Goal: Transaction & Acquisition: Purchase product/service

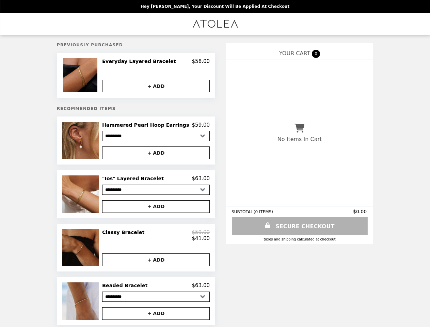
click at [92, 76] on img at bounding box center [81, 75] width 36 height 34
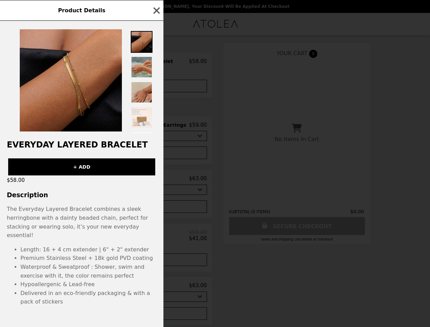
click at [156, 62] on div "Product Details Everyday Layered Bracelet + ADD $58.00 Description The Everyday…" at bounding box center [215, 163] width 430 height 327
click at [156, 87] on div at bounding box center [82, 77] width 164 height 112
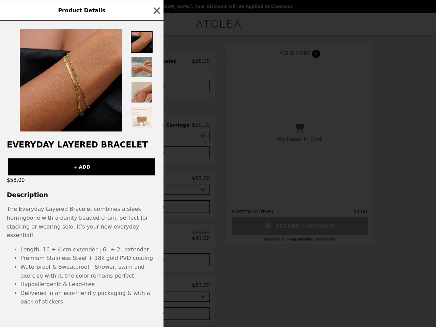
click at [92, 142] on h2 "Everyday Layered Bracelet" at bounding box center [82, 145] width 164 height 10
click at [156, 127] on div "Product Details Everyday Layered Bracelet + ADD $58.00 Description The Everyday…" at bounding box center [218, 163] width 436 height 327
click at [156, 155] on div "+ ADD" at bounding box center [82, 164] width 164 height 22
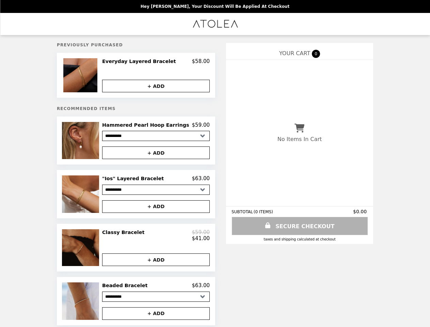
click at [156, 181] on h2 ""Ios" Layered Bracelet" at bounding box center [134, 178] width 64 height 6
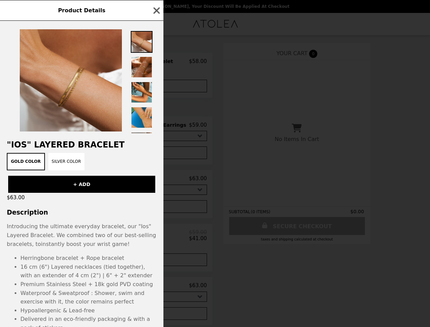
click at [156, 209] on div "Product Details "Ios" Layered Bracelet Gold Color Silver Color + ADD $63.00 Des…" at bounding box center [215, 163] width 430 height 327
click at [92, 248] on div "Introducing the ultimate everyday bracelet, our "Ios" Layered Bracelet. We comb…" at bounding box center [82, 235] width 150 height 26
